Goal: Information Seeking & Learning: Find specific fact

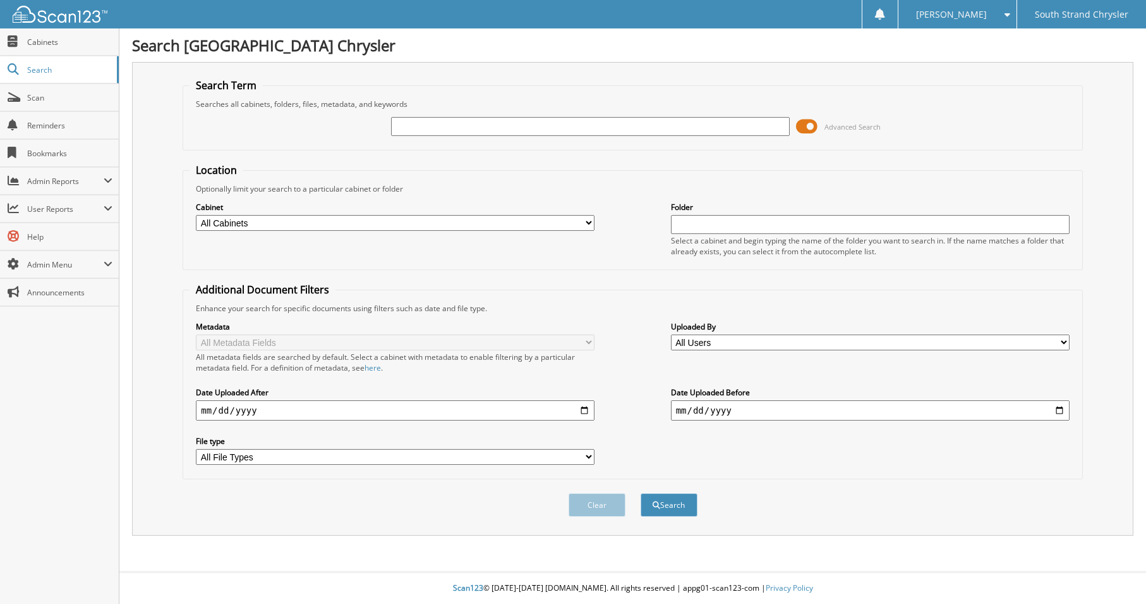
click at [443, 128] on input "text" at bounding box center [590, 126] width 399 height 19
type input "401k"
click at [641, 493] on button "Search" at bounding box center [669, 504] width 57 height 23
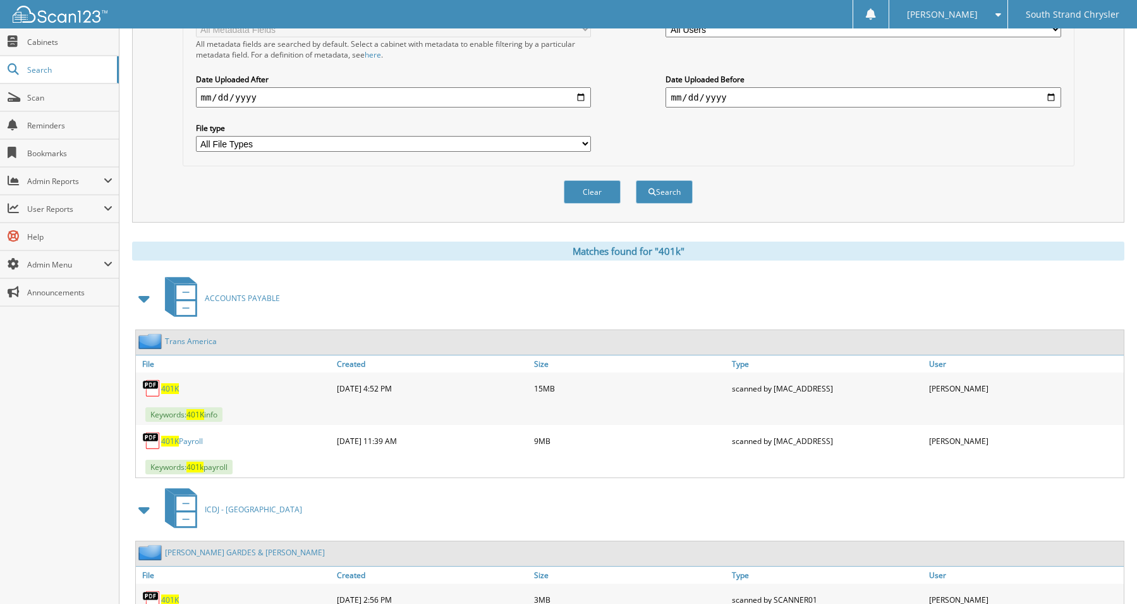
scroll to position [316, 0]
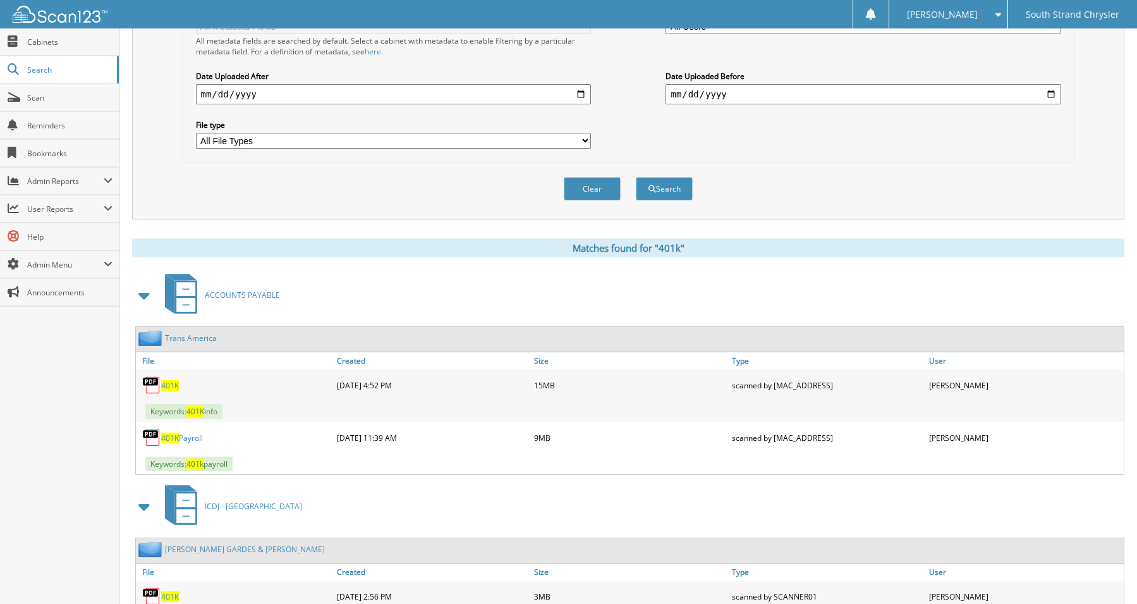
click at [169, 383] on span "401K" at bounding box center [170, 385] width 18 height 11
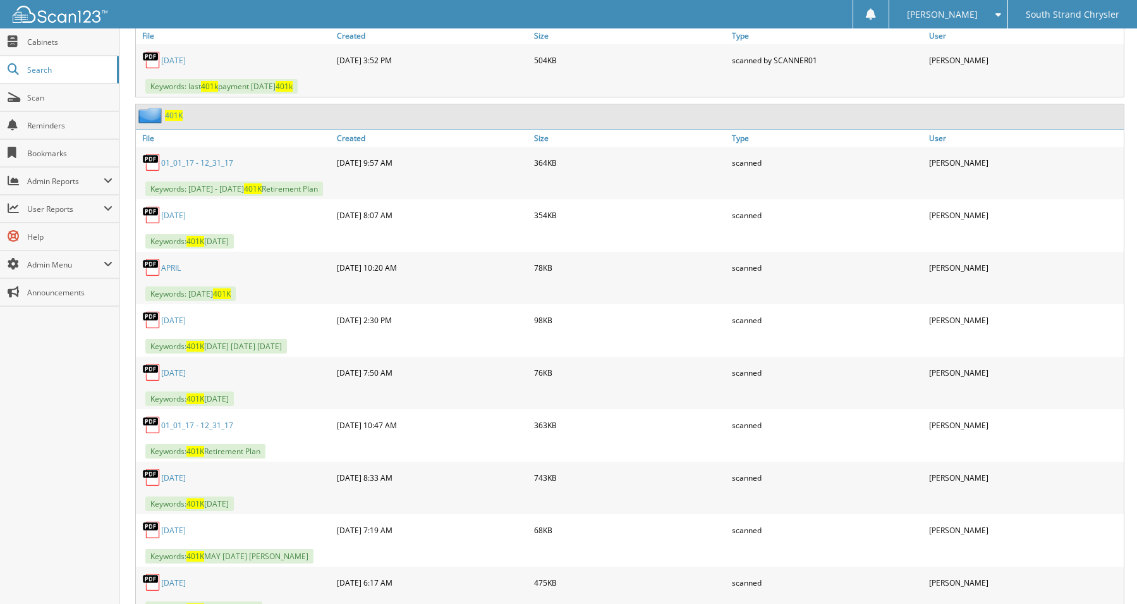
scroll to position [822, 0]
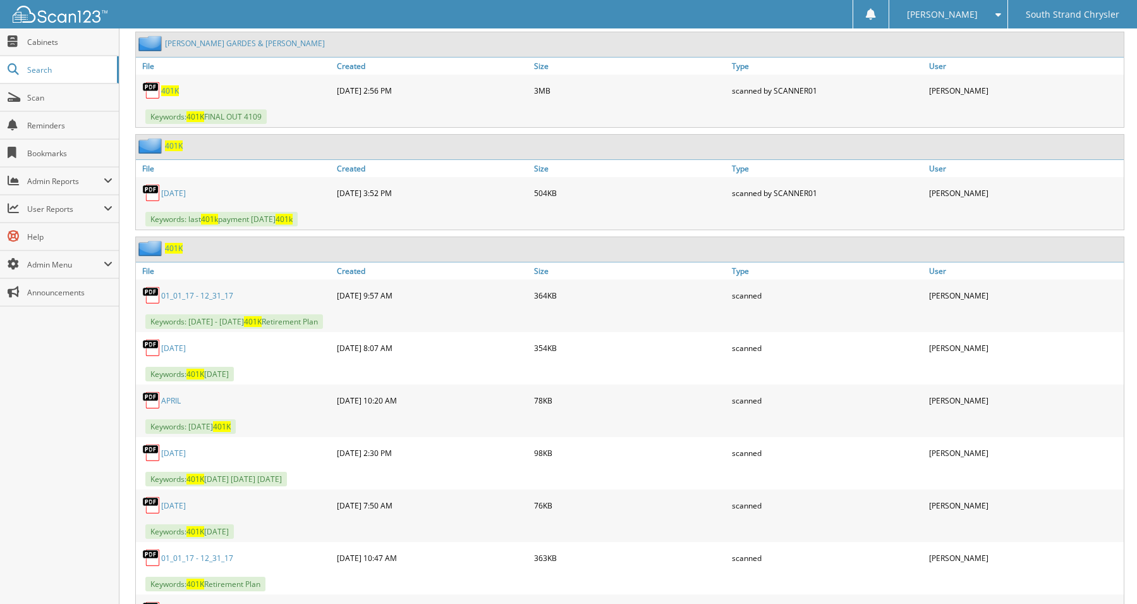
click at [171, 245] on span "401K" at bounding box center [174, 248] width 18 height 11
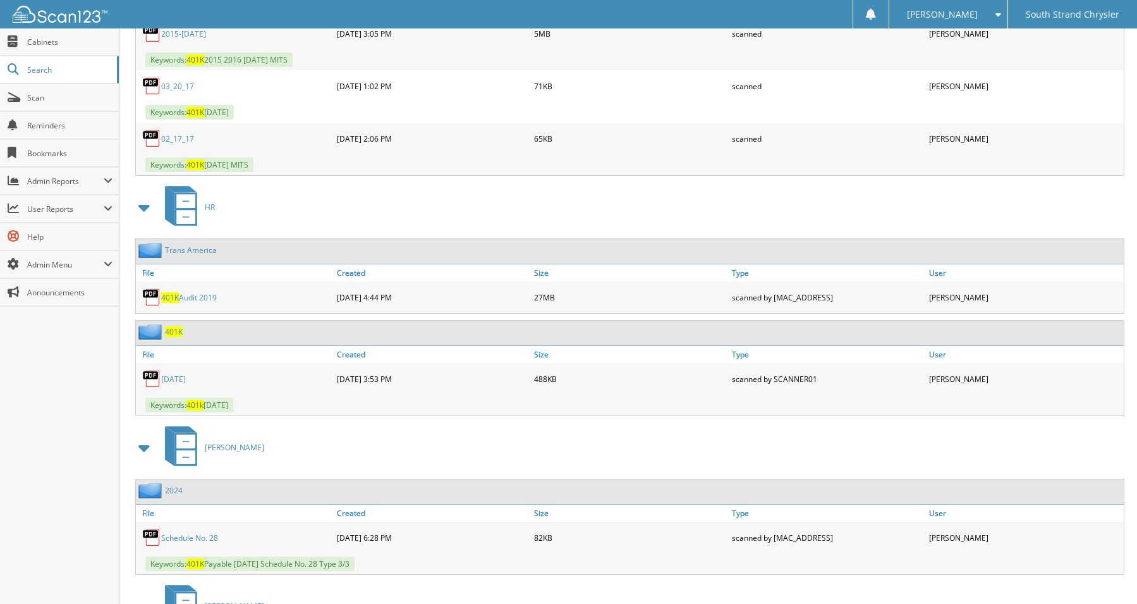
scroll to position [6950, 0]
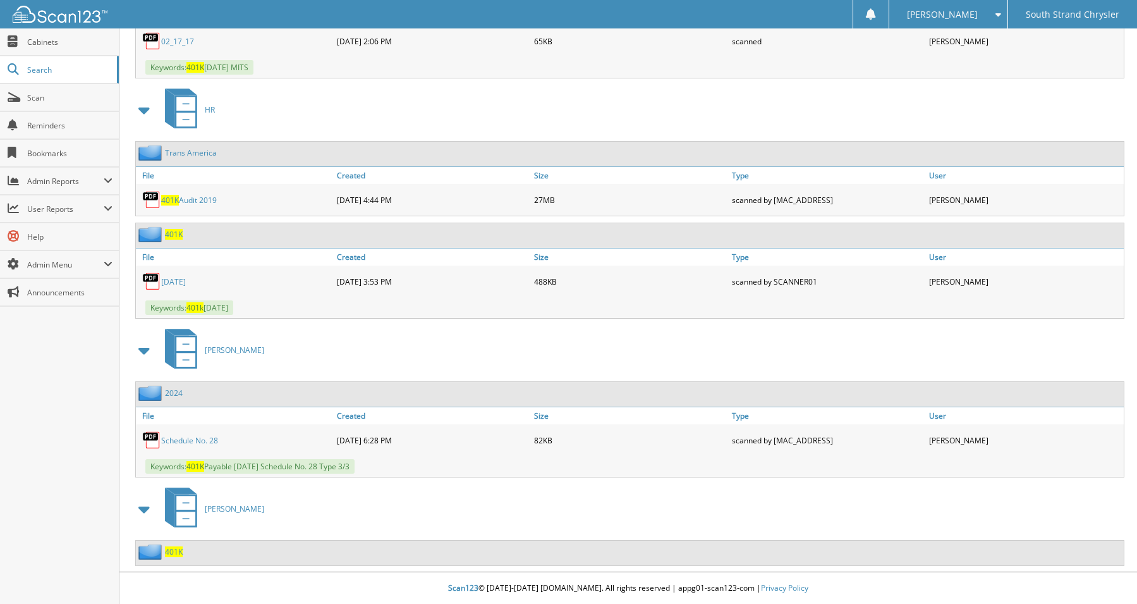
click at [200, 154] on link "Trans America" at bounding box center [191, 152] width 52 height 11
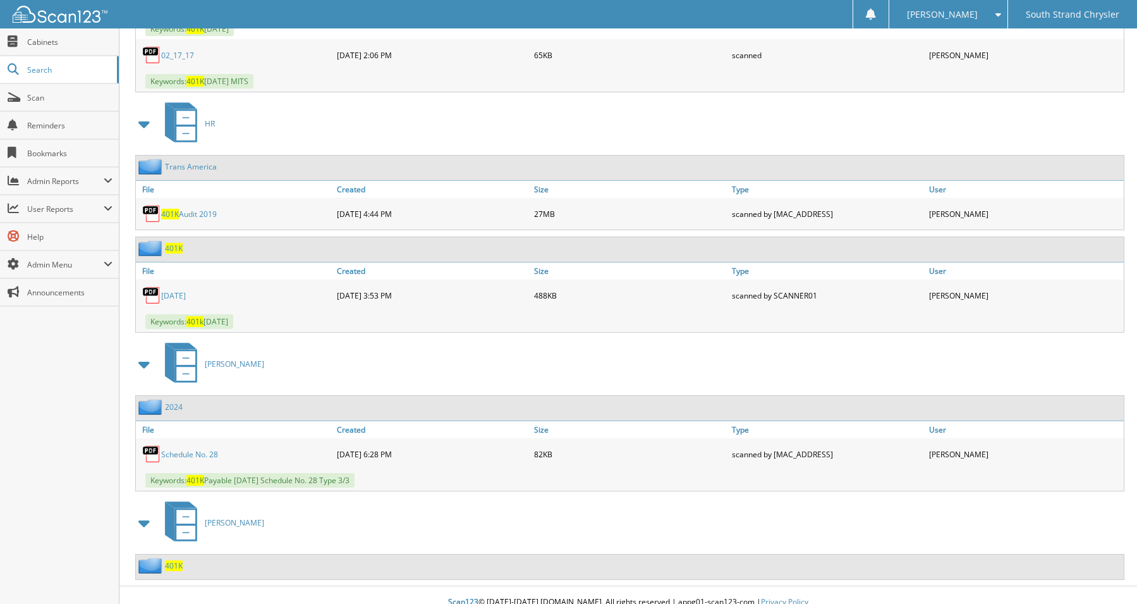
scroll to position [6950, 0]
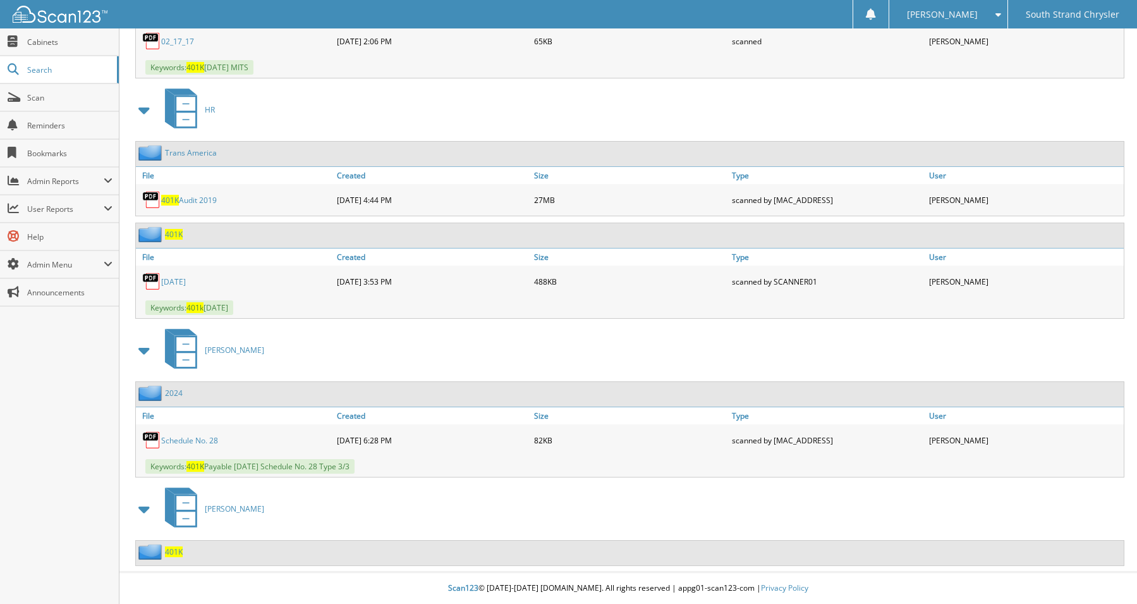
click at [171, 552] on span "401K" at bounding box center [174, 551] width 18 height 11
